Goal: Transaction & Acquisition: Subscribe to service/newsletter

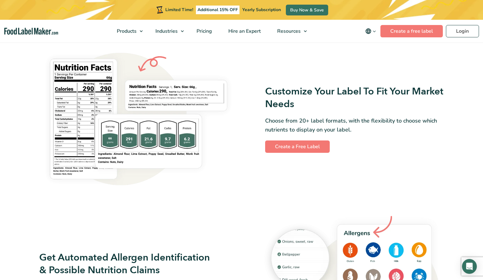
scroll to position [509, 0]
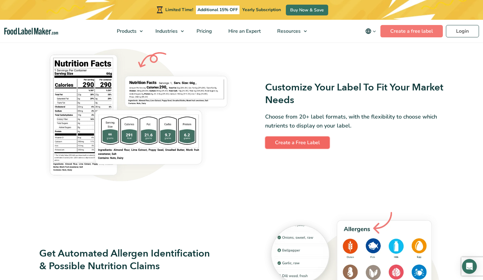
click at [307, 142] on link "Create a Free Label" at bounding box center [297, 143] width 65 height 12
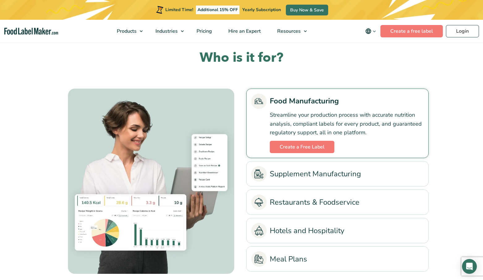
scroll to position [1375, 0]
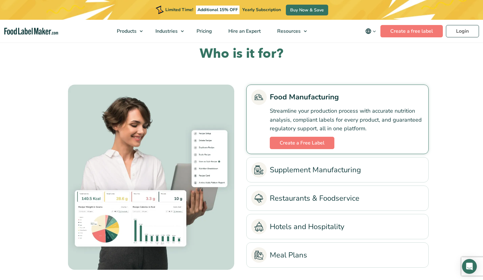
click at [325, 174] on link "Supplement Manufacturing" at bounding box center [337, 169] width 172 height 15
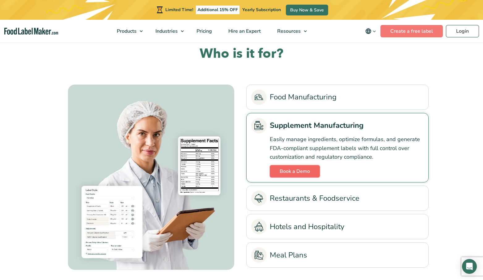
click at [301, 172] on link "Book a Demo" at bounding box center [295, 171] width 50 height 12
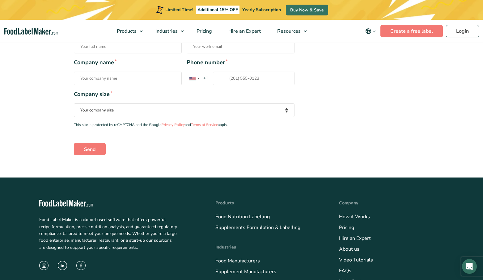
scroll to position [158, 0]
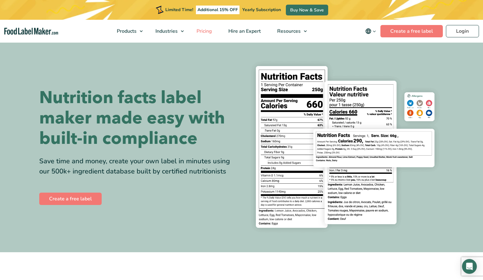
click at [208, 29] on span "Pricing" at bounding box center [204, 31] width 18 height 7
